Goal: Task Accomplishment & Management: Manage account settings

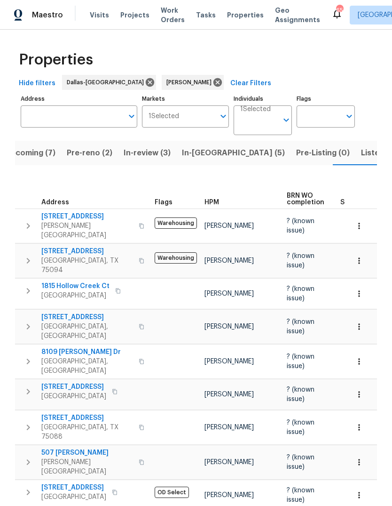
scroll to position [0, 21]
click at [150, 155] on span "In-review (3)" at bounding box center [142, 152] width 47 height 13
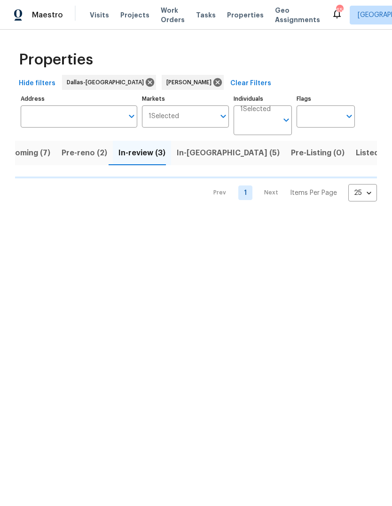
click at [91, 152] on span "Pre-reno (2)" at bounding box center [85, 152] width 46 height 13
click at [93, 156] on span "Pre-reno (2)" at bounding box center [85, 152] width 46 height 13
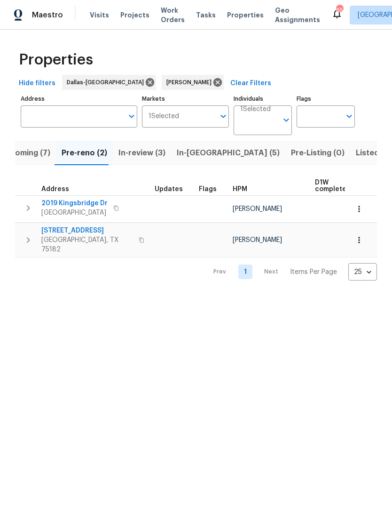
click at [358, 213] on icon "button" at bounding box center [359, 208] width 9 height 9
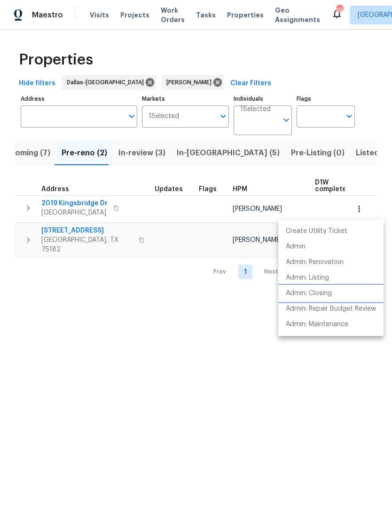
click at [336, 293] on li "Admin: Closing" at bounding box center [331, 294] width 105 height 16
